Goal: Task Accomplishment & Management: Use online tool/utility

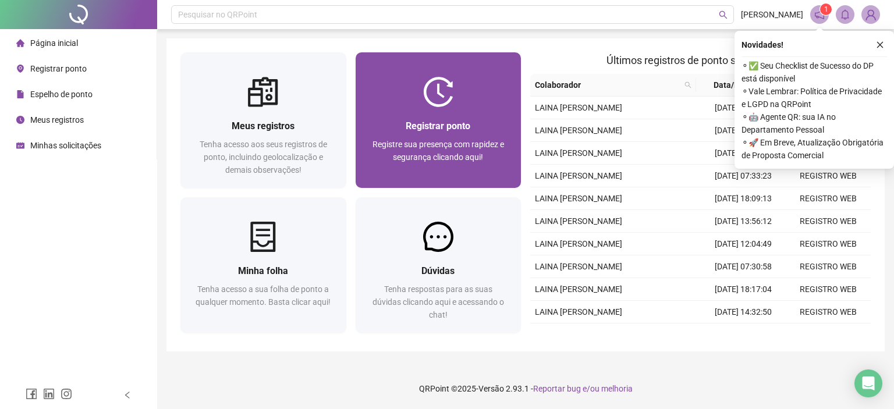
click at [405, 90] on div at bounding box center [439, 92] width 166 height 30
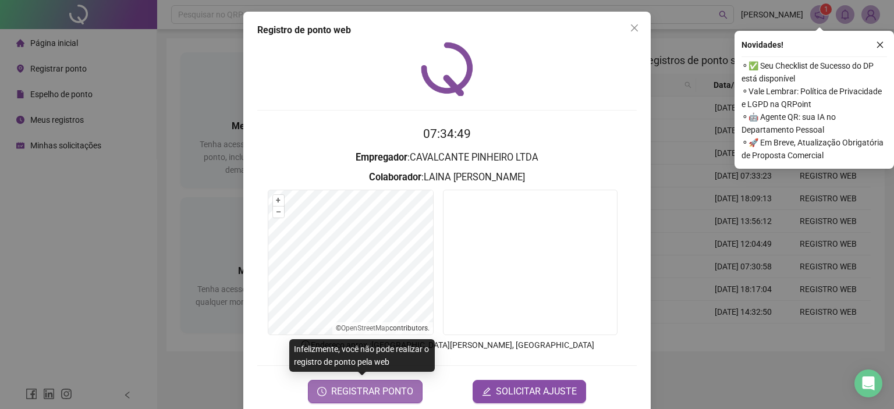
click at [395, 391] on span "REGISTRAR PONTO" at bounding box center [372, 392] width 82 height 14
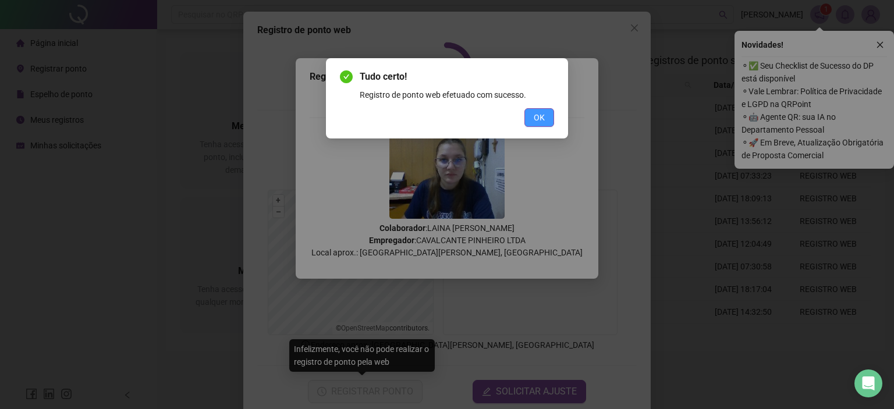
click at [552, 123] on button "OK" at bounding box center [540, 117] width 30 height 19
click at [540, 120] on span "OK" at bounding box center [539, 117] width 11 height 13
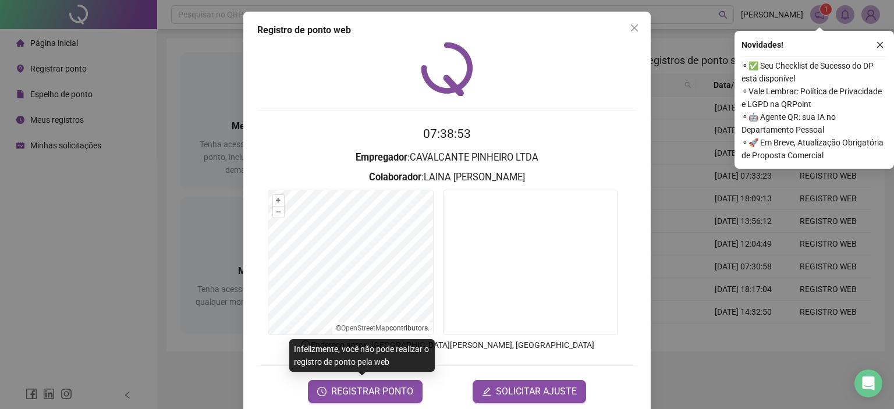
click at [565, 316] on video at bounding box center [530, 263] width 175 height 146
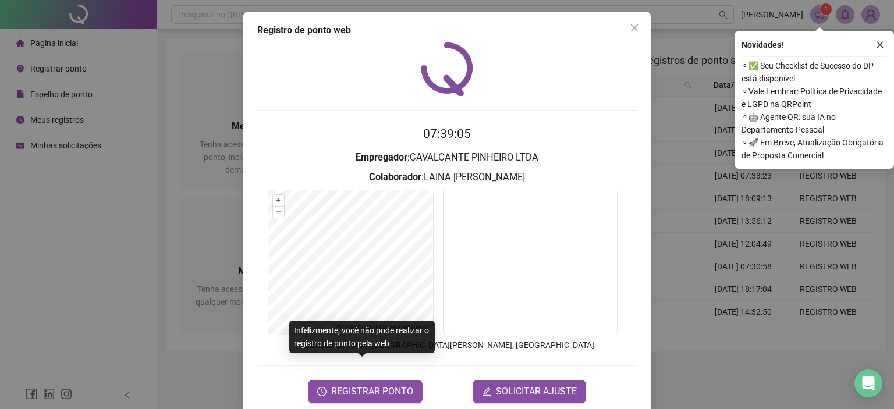
scroll to position [19, 0]
